Goal: Task Accomplishment & Management: Use online tool/utility

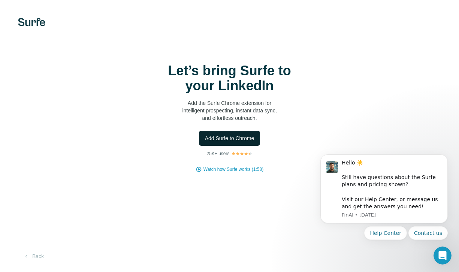
click at [237, 137] on span "Add Surfe to Chrome" at bounding box center [230, 139] width 50 height 8
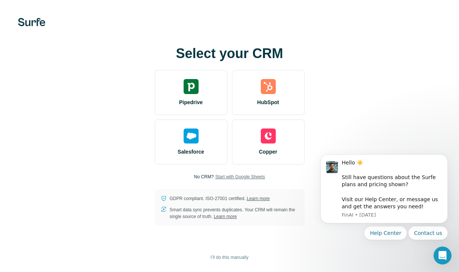
click at [248, 177] on span "Start with Google Sheets" at bounding box center [240, 177] width 50 height 7
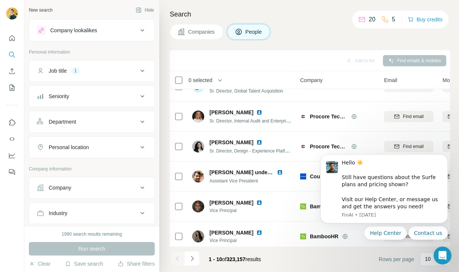
scroll to position [143, 0]
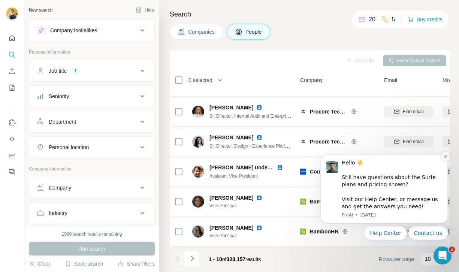
click at [449, 155] on button "Dismiss notification" at bounding box center [446, 157] width 10 height 10
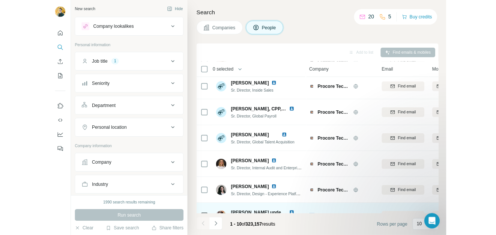
scroll to position [23, 0]
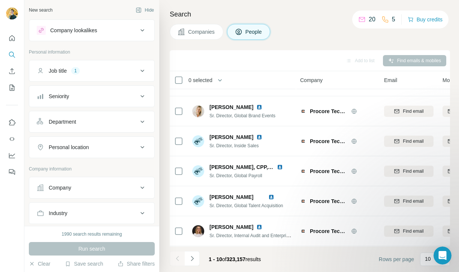
click at [89, 71] on div "Job title 1" at bounding box center [87, 71] width 101 height 8
